Goal: Task Accomplishment & Management: Use online tool/utility

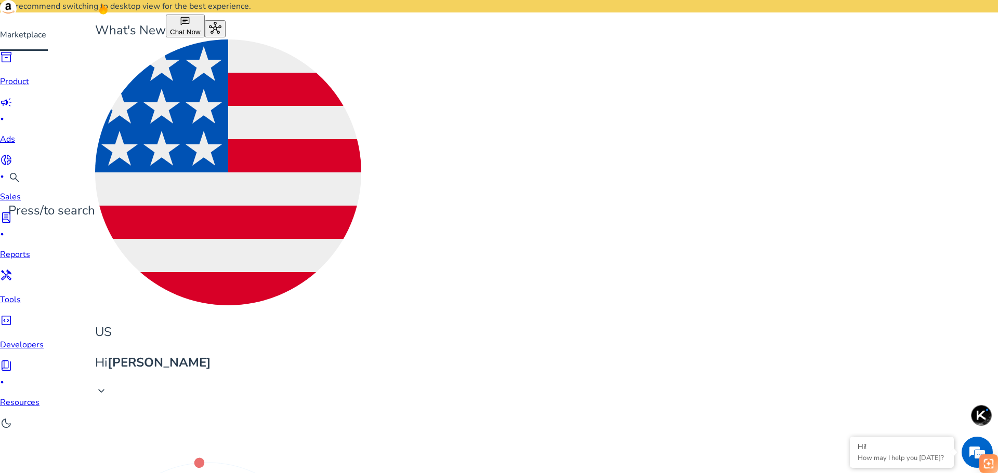
click at [361, 354] on p "Hi Mat Ng" at bounding box center [228, 363] width 266 height 18
click at [942, 16] on div at bounding box center [499, 236] width 998 height 473
click at [12, 63] on span "inventory_2" at bounding box center [6, 57] width 12 height 12
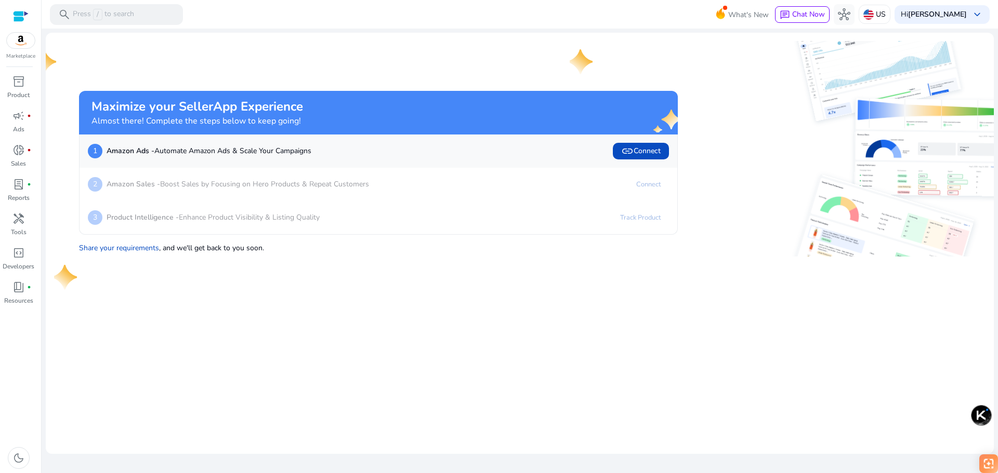
click at [18, 38] on img at bounding box center [21, 41] width 28 height 16
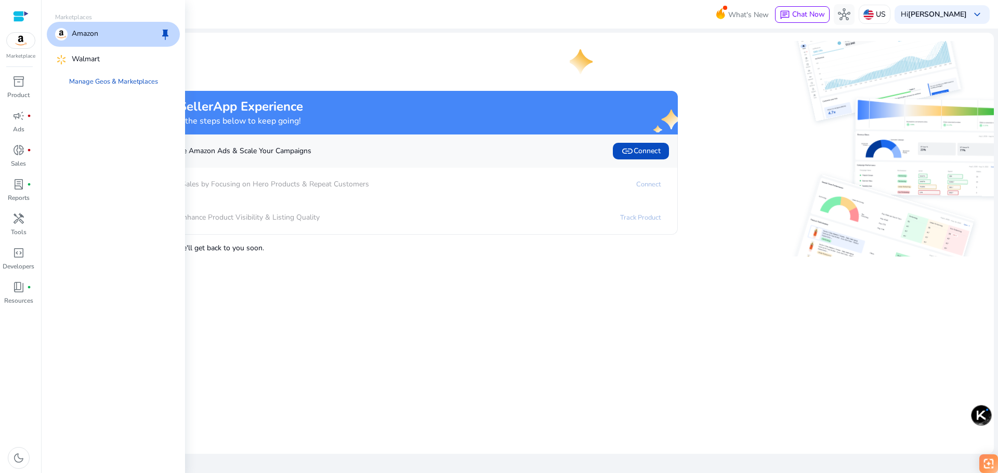
click at [105, 32] on div "Amazon keep" at bounding box center [113, 34] width 133 height 25
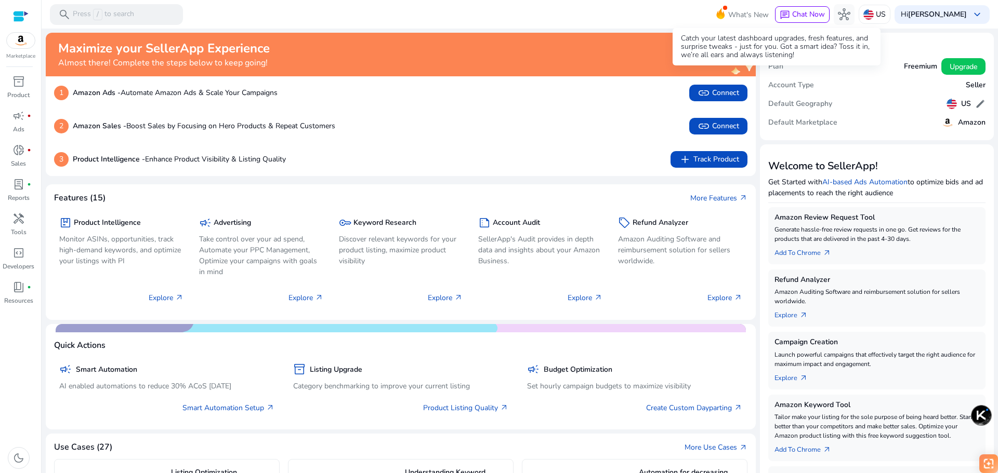
click at [769, 20] on span "What's New" at bounding box center [748, 15] width 41 height 18
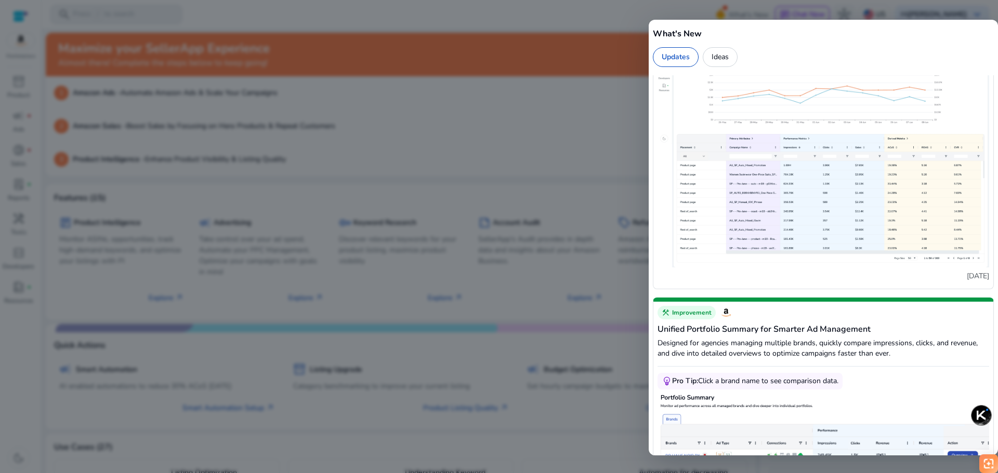
scroll to position [433, 0]
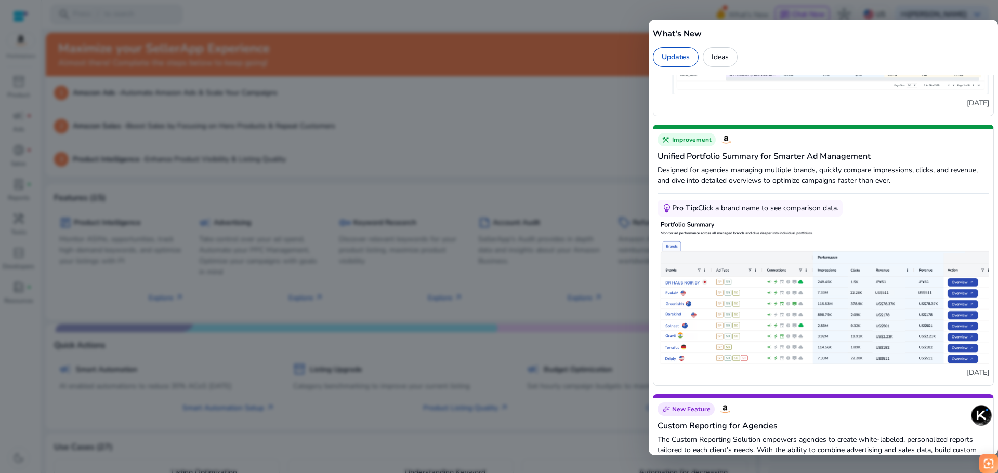
click at [592, 134] on div at bounding box center [499, 236] width 998 height 473
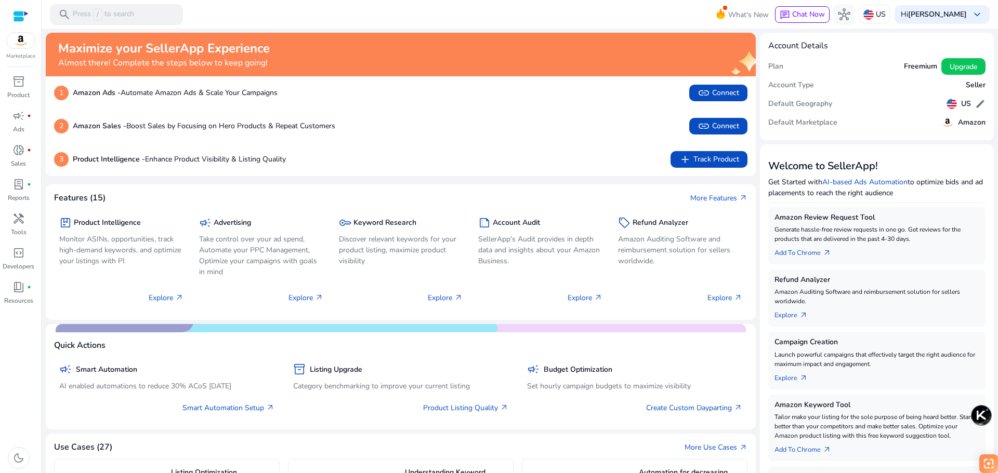
scroll to position [0, 0]
